Goal: Complete application form

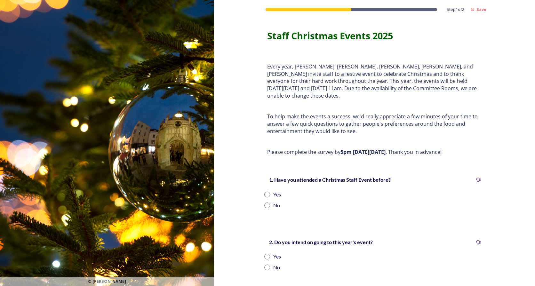
click at [264, 192] on input "radio" at bounding box center [267, 195] width 6 height 6
radio input "true"
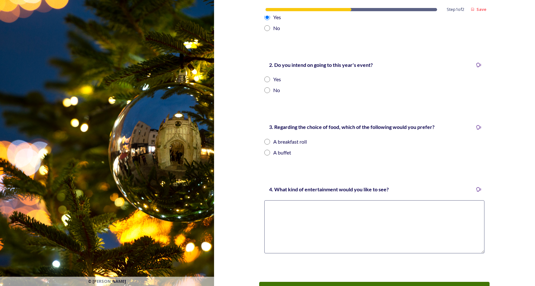
scroll to position [156, 0]
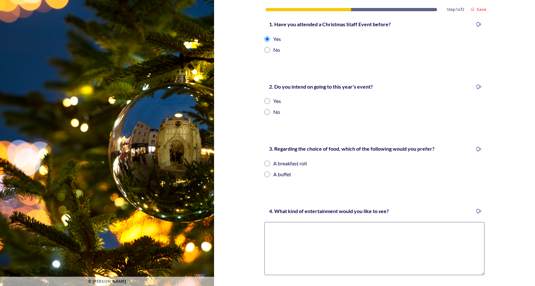
click at [266, 109] on input "radio" at bounding box center [267, 112] width 6 height 6
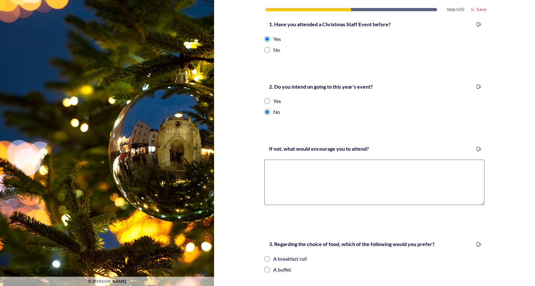
click at [276, 164] on textarea at bounding box center [374, 182] width 220 height 45
click at [264, 109] on input "radio" at bounding box center [267, 112] width 6 height 6
radio input "false"
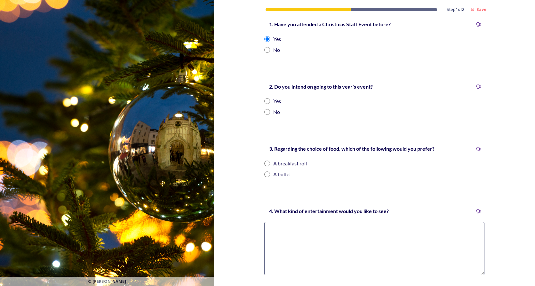
click at [264, 98] on input "radio" at bounding box center [267, 101] width 6 height 6
radio input "true"
click at [265, 161] on input "radio" at bounding box center [267, 164] width 6 height 6
radio input "true"
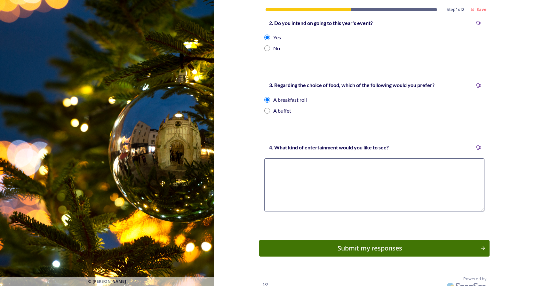
scroll to position [220, 0]
click at [334, 243] on div "Submit my responses" at bounding box center [370, 248] width 216 height 10
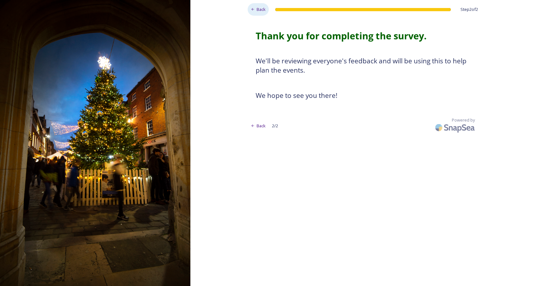
click at [266, 8] on span "Back" at bounding box center [261, 9] width 9 height 6
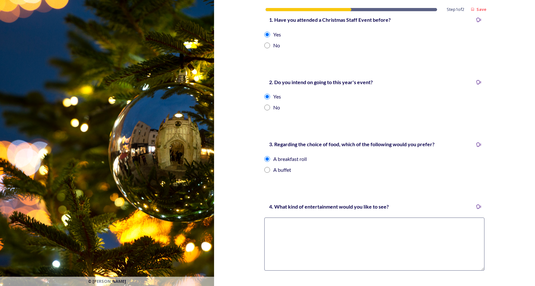
scroll to position [220, 0]
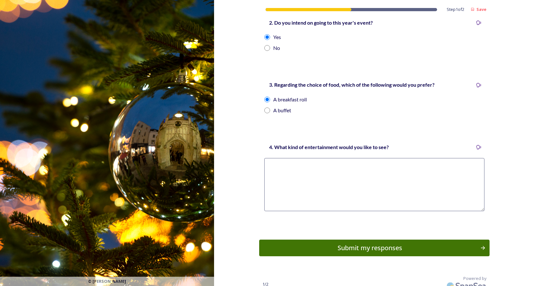
click at [327, 243] on div "Submit my responses" at bounding box center [370, 248] width 214 height 10
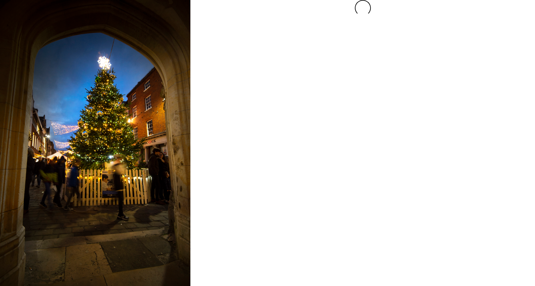
scroll to position [0, 0]
